Goal: Task Accomplishment & Management: Complete application form

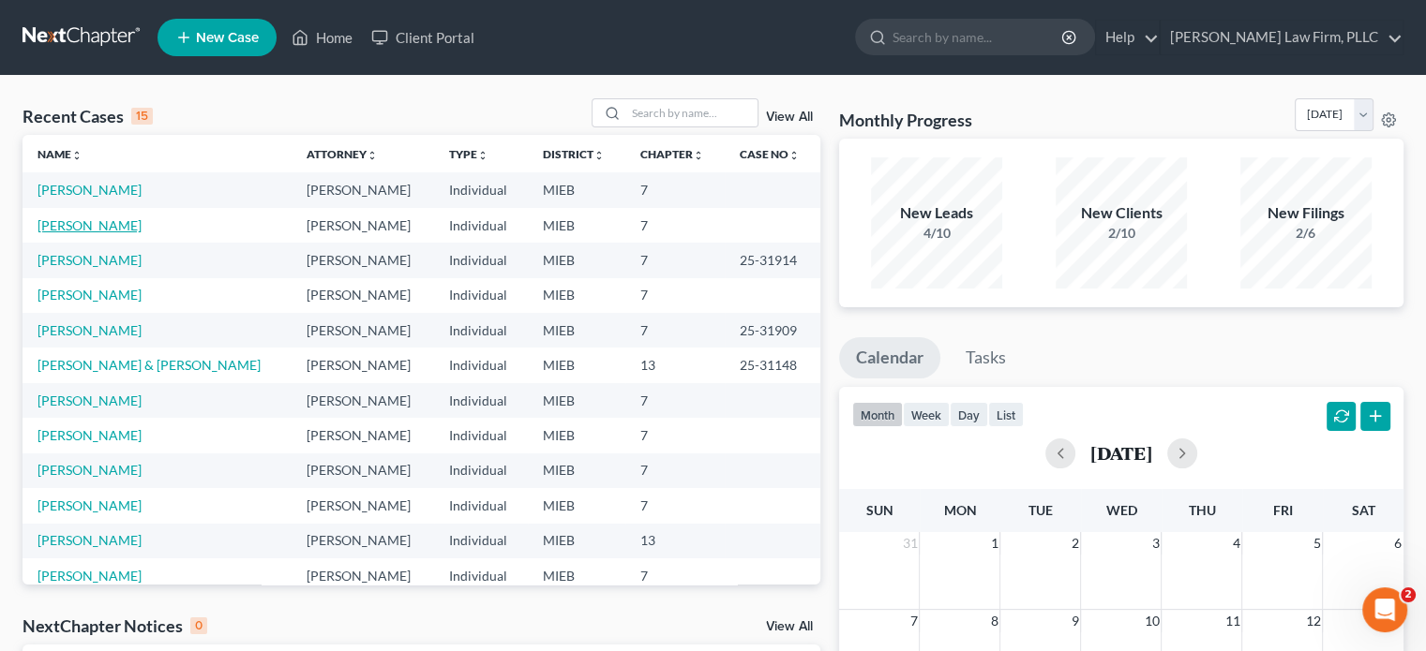
click at [75, 221] on link "[PERSON_NAME]" at bounding box center [89, 225] width 104 height 16
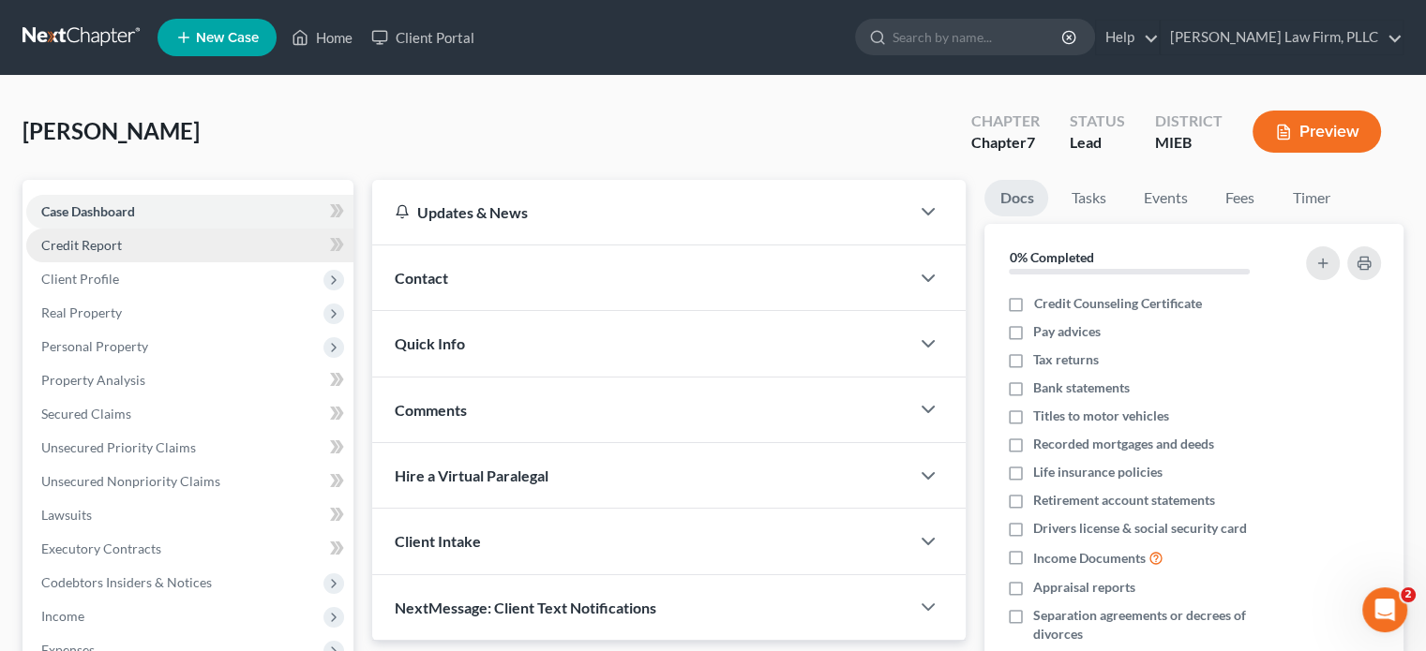
click at [86, 247] on span "Credit Report" at bounding box center [81, 245] width 81 height 16
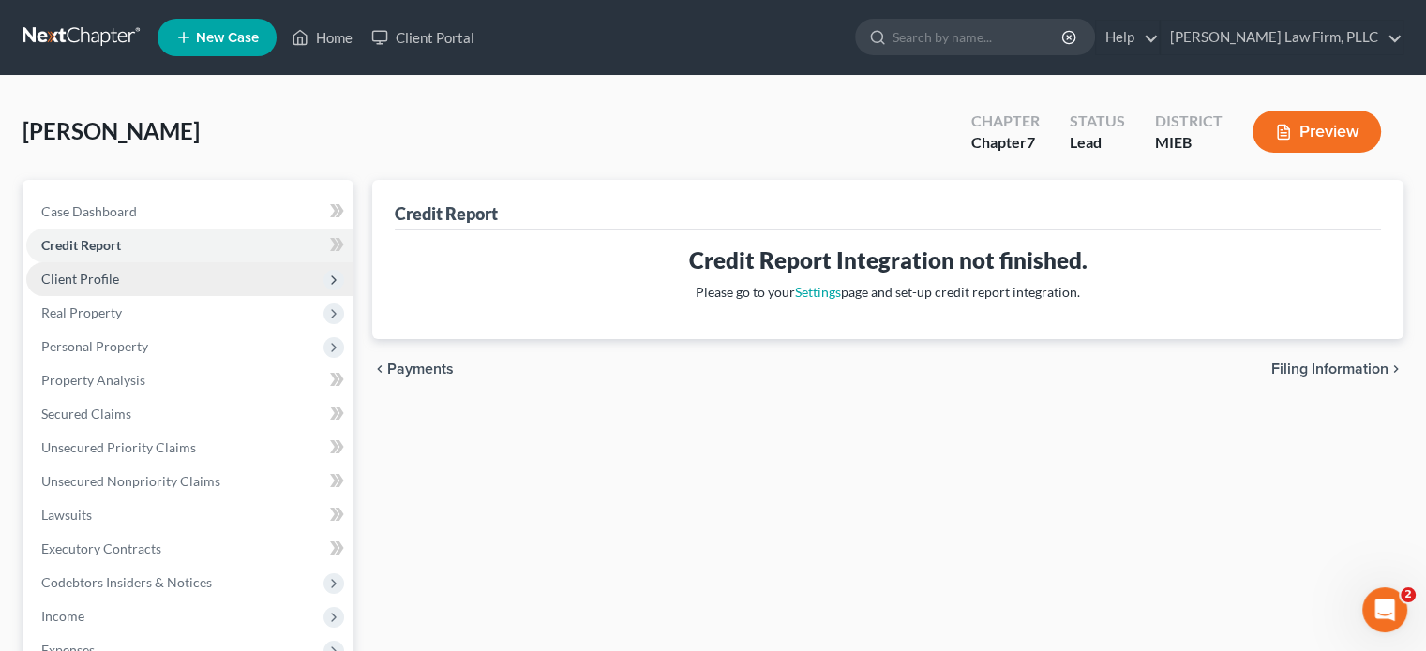
click at [89, 266] on span "Client Profile" at bounding box center [189, 279] width 327 height 34
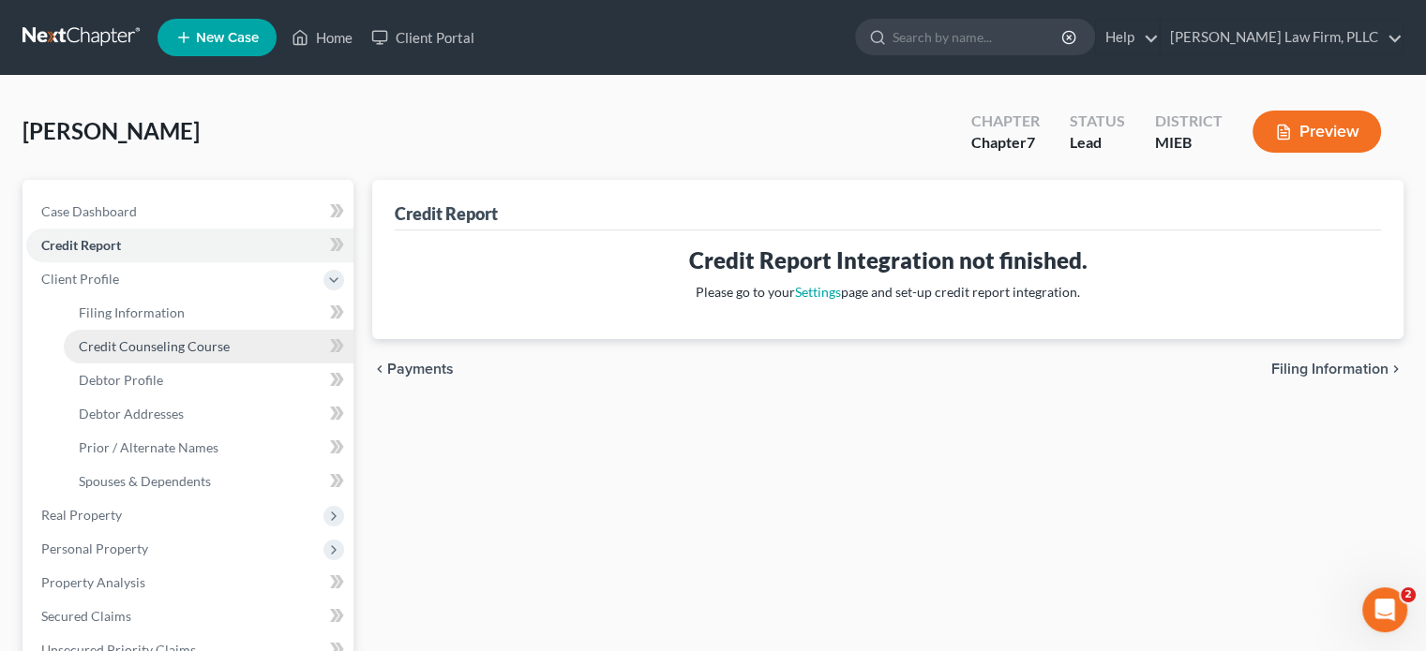
click at [124, 344] on span "Credit Counseling Course" at bounding box center [154, 346] width 151 height 16
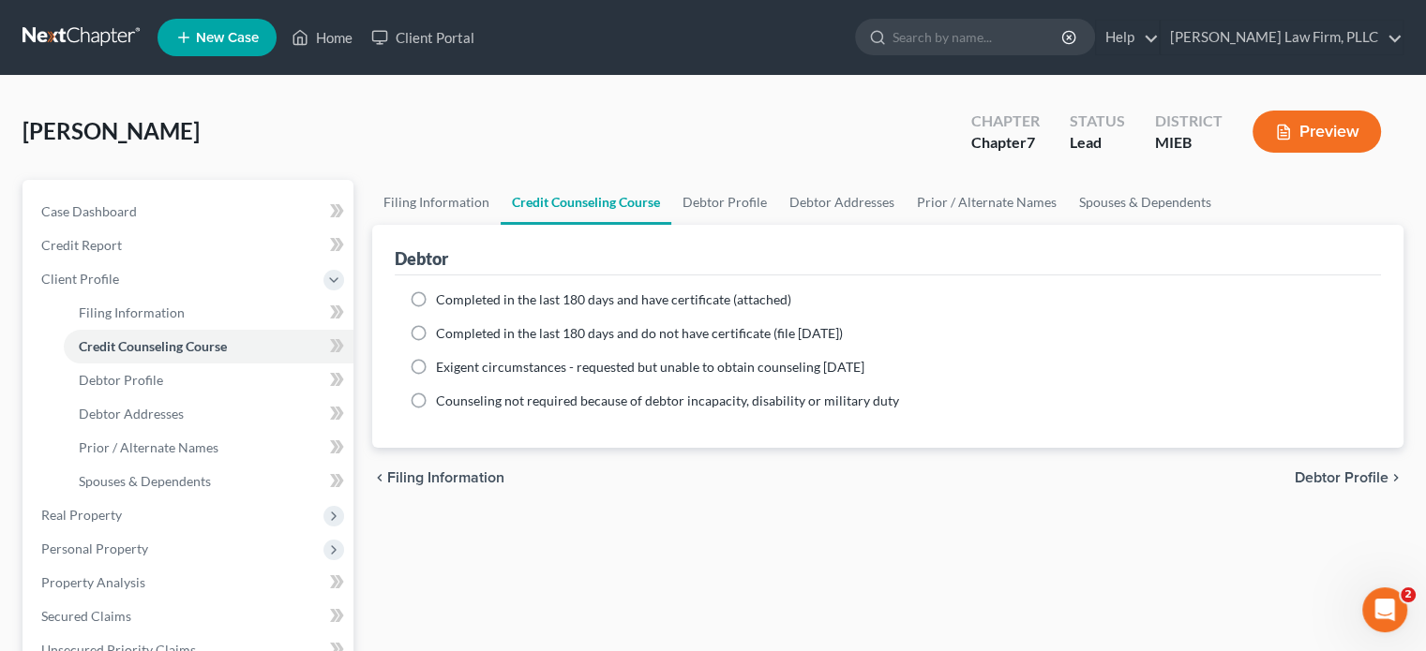
click at [436, 293] on label "Completed in the last 180 days and have certificate (attached)" at bounding box center [613, 300] width 355 height 19
click at [443, 293] on input "Completed in the last 180 days and have certificate (attached)" at bounding box center [449, 297] width 12 height 12
radio input "true"
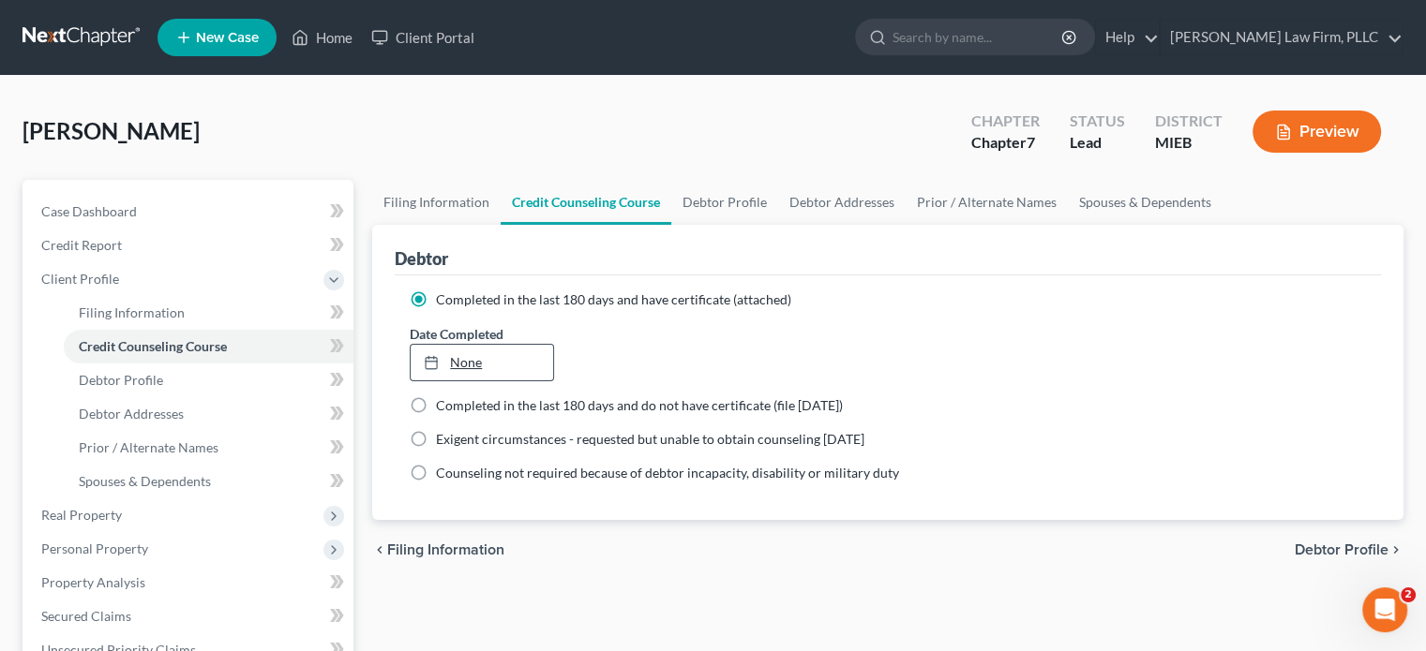
type input "[DATE]"
click at [450, 351] on link "None" at bounding box center [482, 363] width 142 height 36
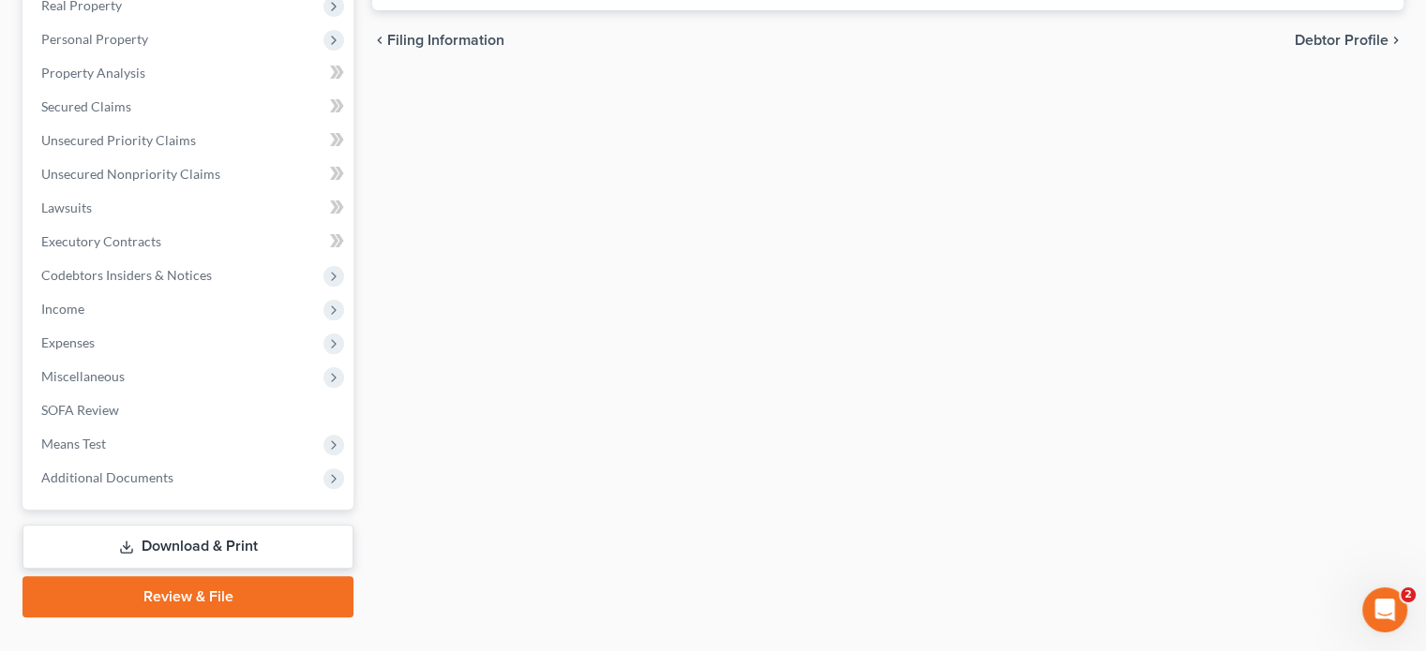
scroll to position [546, 0]
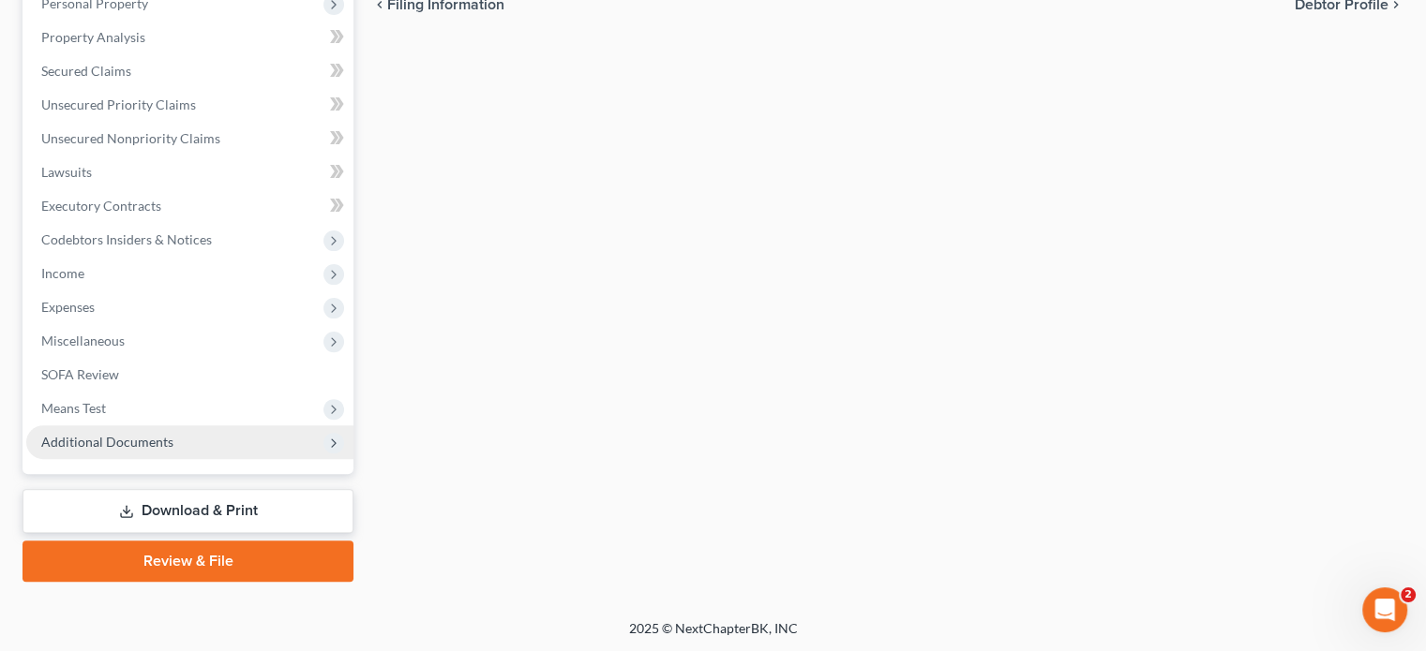
click at [189, 439] on span "Additional Documents" at bounding box center [189, 443] width 327 height 34
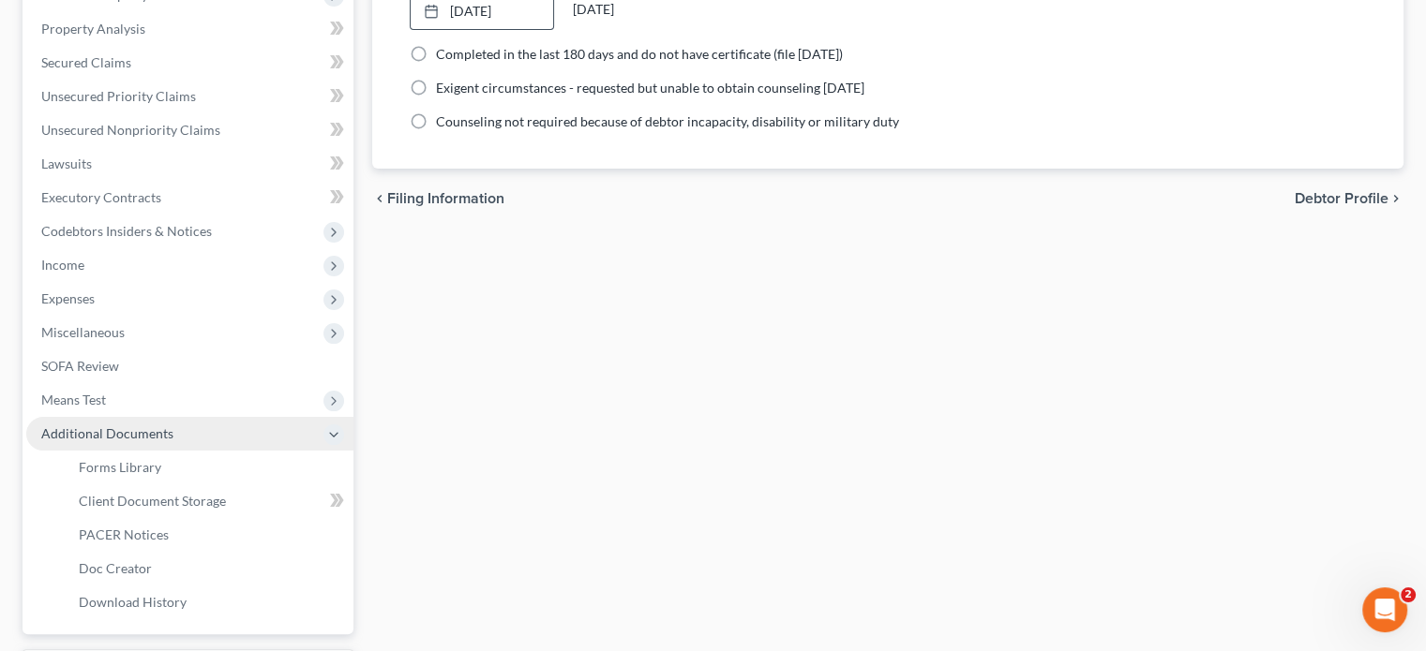
scroll to position [343, 0]
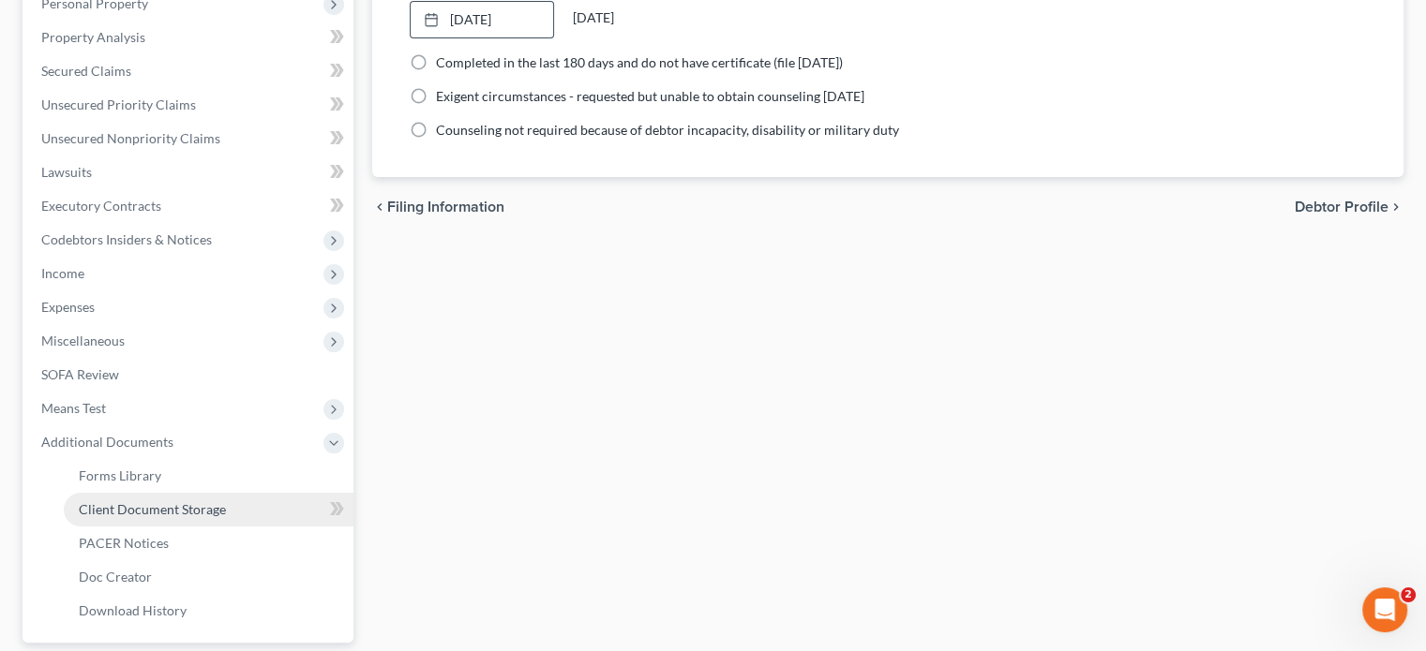
click at [196, 499] on link "Client Document Storage" at bounding box center [209, 510] width 290 height 34
select select "6"
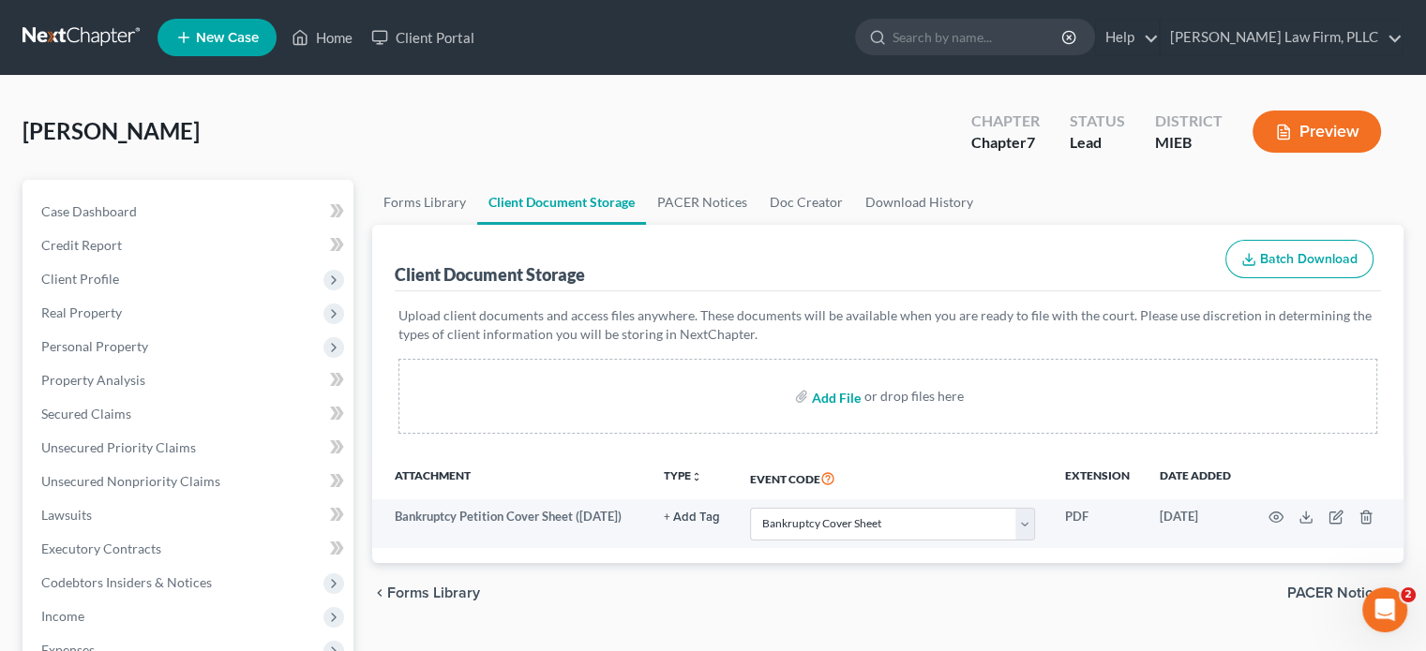
click at [844, 395] on input "file" at bounding box center [834, 397] width 45 height 34
type input "C:\fakepath\Cert. of Counseling.pdf"
select select "6"
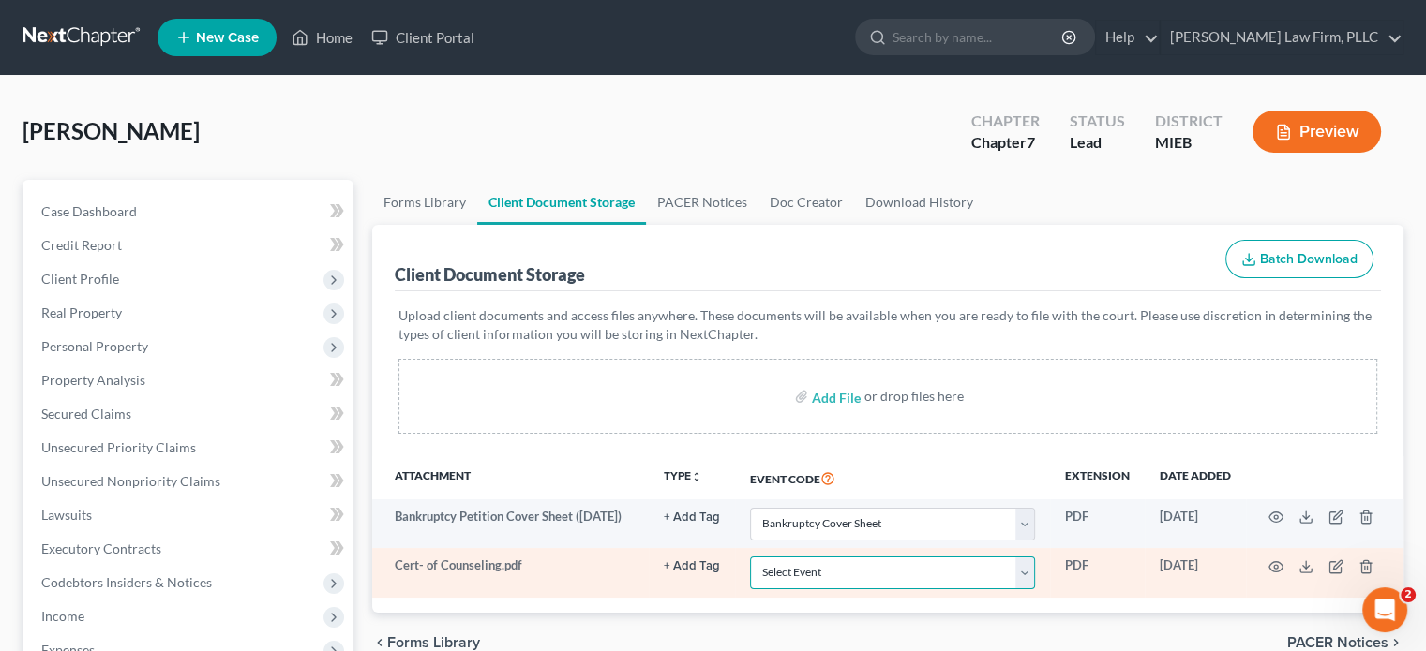
click at [964, 577] on select "Select Event 20 Largest Unsecured Creditors Amended Chapter 11 Plan Amended Cha…" at bounding box center [892, 573] width 285 height 33
select select "7"
click at [750, 557] on select "Select Event 20 Largest Unsecured Creditors Amended Chapter 11 Plan Amended Cha…" at bounding box center [892, 573] width 285 height 33
